Goal: Ask a question

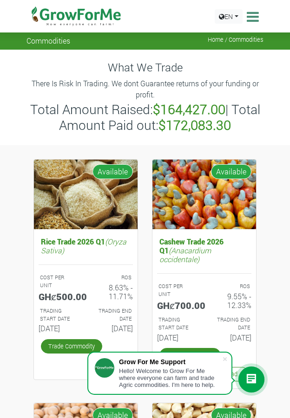
click at [160, 373] on span "Hello! Welcome to Grow For Me where everyone can farm and trade Agric commoditi…" at bounding box center [167, 378] width 96 height 21
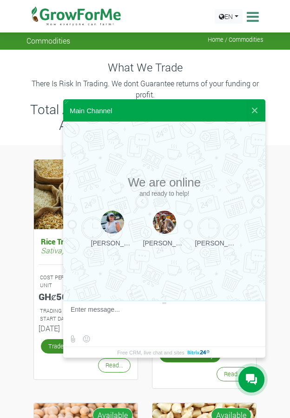
scroll to position [0, 0]
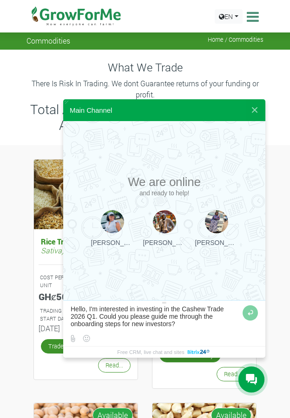
type textarea "Hello, I'm interested in investing in the Cashew Trade 2026 Q1. Could you pleas…"
click at [164, 340] on div at bounding box center [164, 340] width 202 height 14
